Goal: Transaction & Acquisition: Purchase product/service

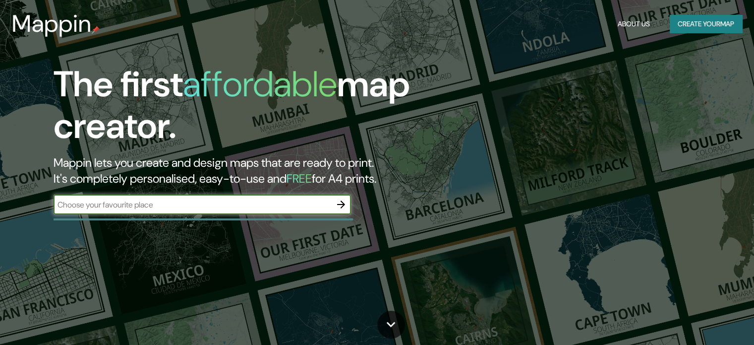
click at [307, 208] on input "text" at bounding box center [193, 204] width 278 height 11
type input "bauhaus archiv"
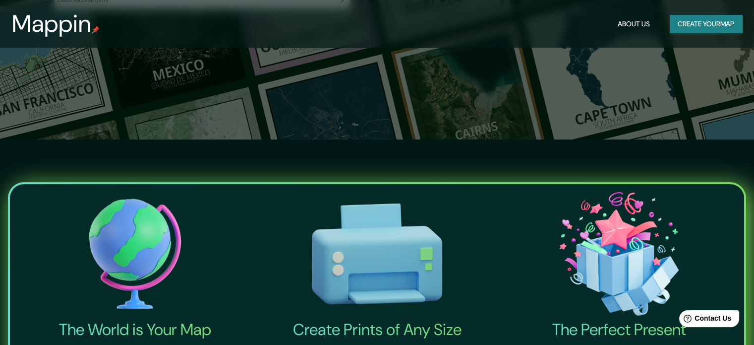
scroll to position [199, 0]
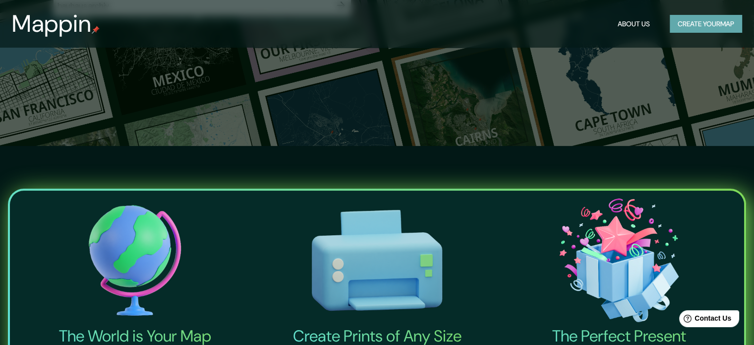
click at [714, 31] on button "Create your map" at bounding box center [706, 24] width 72 height 18
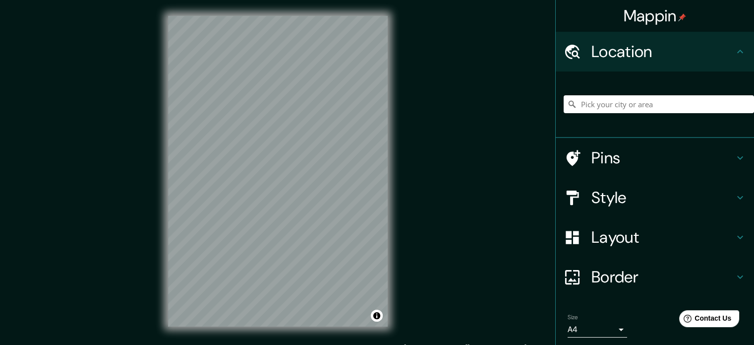
click at [582, 117] on div at bounding box center [659, 104] width 190 height 50
click at [587, 107] on input "Pick your city or area" at bounding box center [659, 104] width 190 height 18
paste input "[STREET_ADDRESS]"
type input "10785, [GEOGRAPHIC_DATA], [GEOGRAPHIC_DATA]"
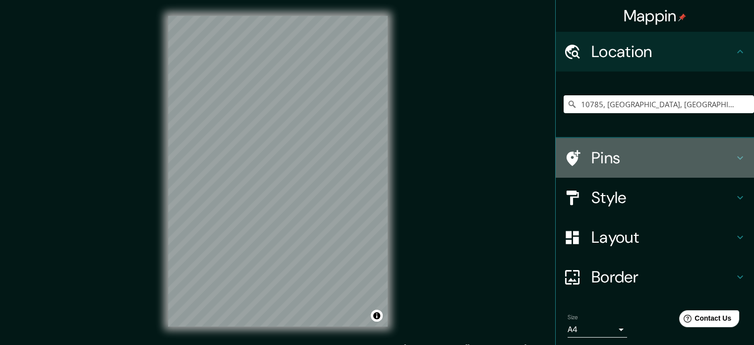
click at [592, 157] on h4 "Pins" at bounding box center [663, 158] width 143 height 20
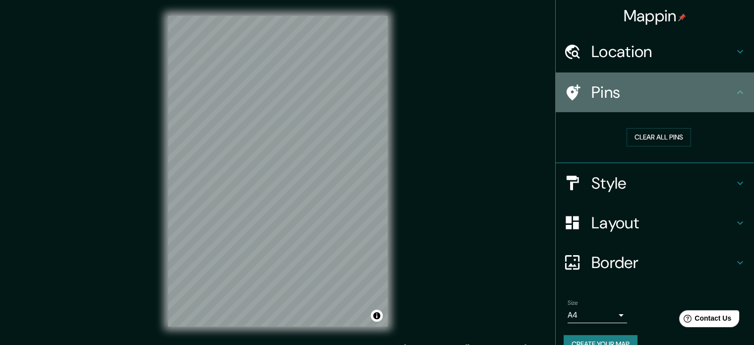
click at [646, 95] on h4 "Pins" at bounding box center [663, 92] width 143 height 20
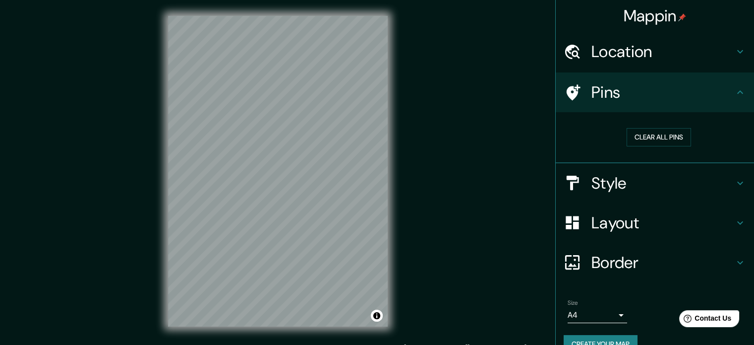
click at [617, 186] on h4 "Style" at bounding box center [663, 183] width 143 height 20
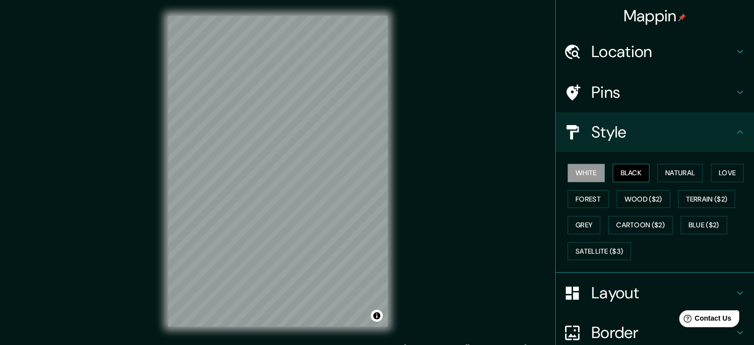
click at [629, 177] on button "Black" at bounding box center [631, 173] width 37 height 18
click at [664, 176] on button "Natural" at bounding box center [681, 173] width 46 height 18
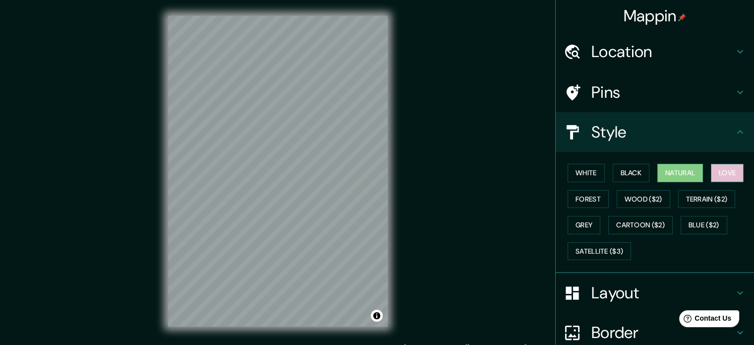
click at [711, 173] on button "Love" at bounding box center [727, 173] width 33 height 18
click at [571, 197] on button "Forest" at bounding box center [588, 199] width 41 height 18
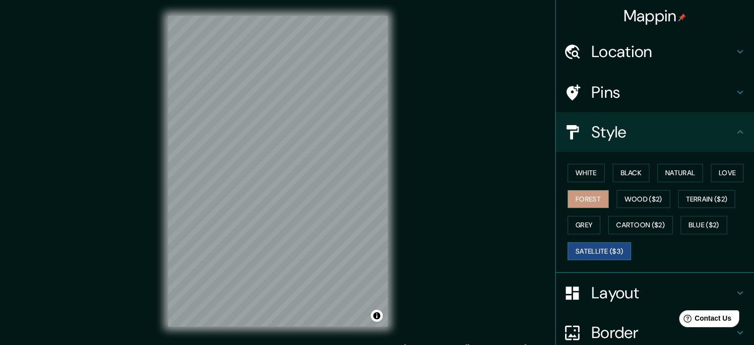
click at [594, 253] on button "Satellite ($3)" at bounding box center [599, 251] width 63 height 18
click at [666, 221] on button "Cartoon ($2)" at bounding box center [640, 225] width 64 height 18
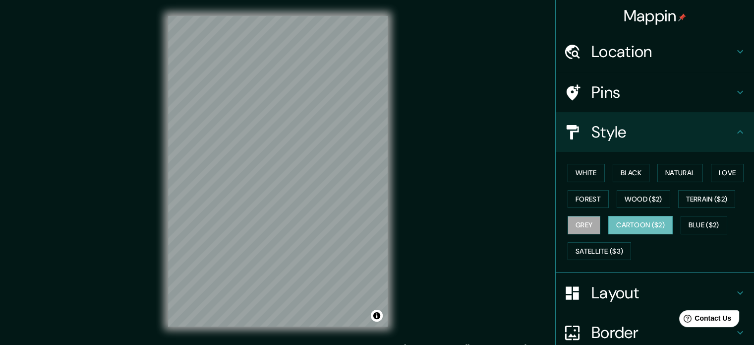
click at [581, 229] on button "Grey" at bounding box center [584, 225] width 33 height 18
click at [716, 196] on button "Terrain ($2)" at bounding box center [707, 199] width 58 height 18
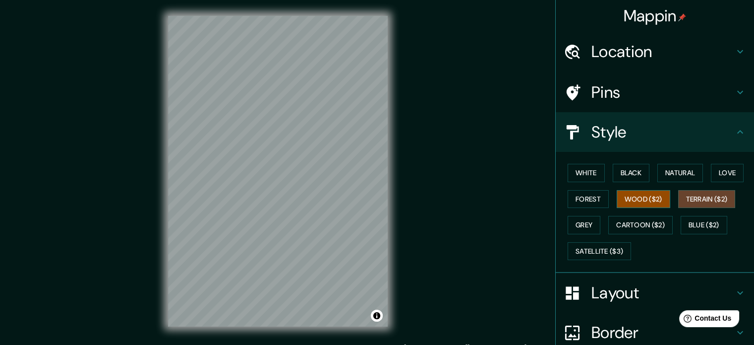
click at [642, 206] on button "Wood ($2)" at bounding box center [644, 199] width 54 height 18
click at [568, 204] on button "Forest" at bounding box center [588, 199] width 41 height 18
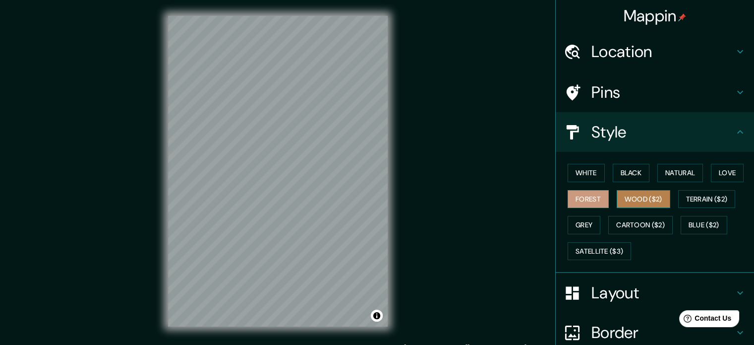
click at [620, 199] on button "Wood ($2)" at bounding box center [644, 199] width 54 height 18
